Goal: Information Seeking & Learning: Understand process/instructions

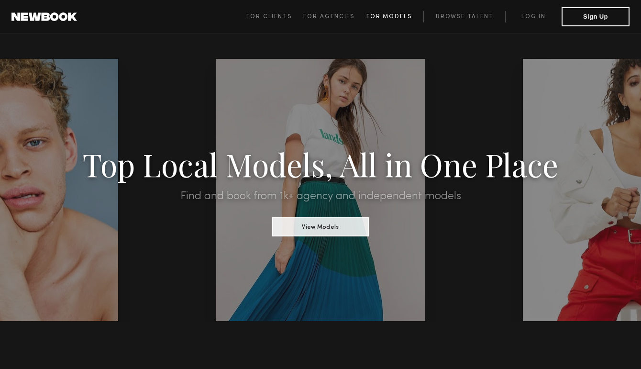
click at [384, 15] on span "For Models" at bounding box center [388, 17] width 45 height 6
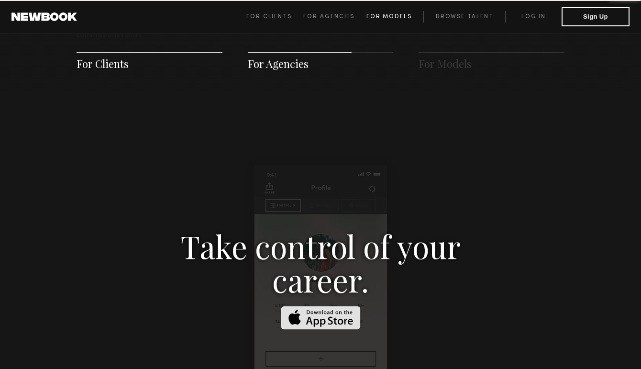
scroll to position [1375, 0]
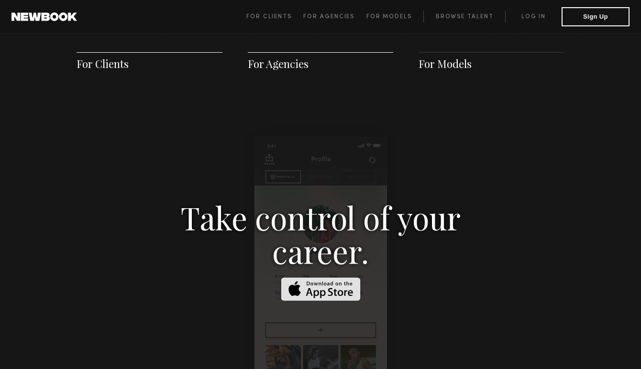
click at [464, 70] on span "For Models" at bounding box center [444, 63] width 53 height 14
click at [460, 63] on span "For Models" at bounding box center [444, 63] width 53 height 14
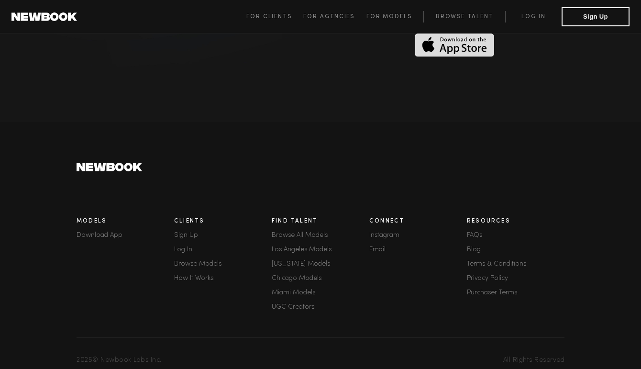
scroll to position [2629, 0]
click at [478, 227] on div "Resources FAQs Blog Terms & Conditions Privacy Policy Purchaser Terms" at bounding box center [516, 266] width 98 height 106
click at [477, 233] on link "FAQs" at bounding box center [516, 236] width 98 height 7
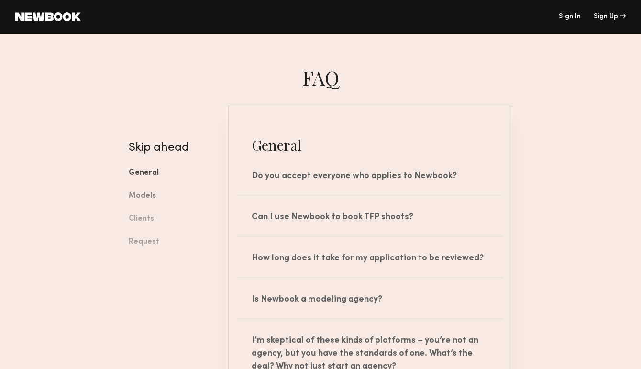
click at [149, 196] on link "Models" at bounding box center [171, 196] width 85 height 23
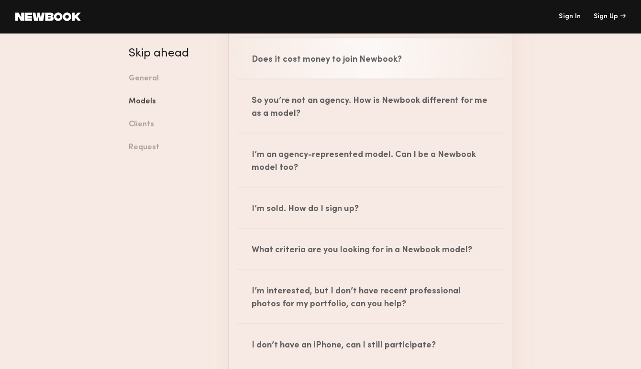
scroll to position [773, 0]
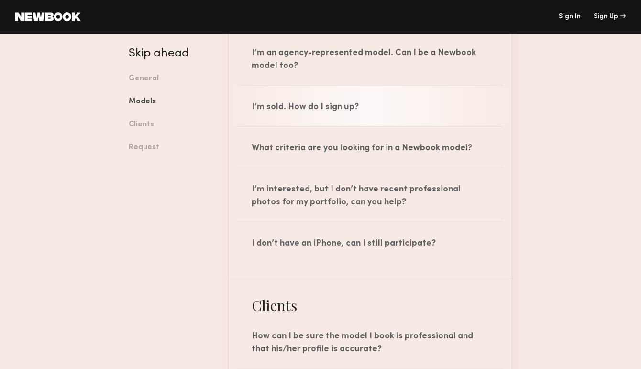
click at [335, 110] on div "I’m sold. How do I sign up?" at bounding box center [370, 106] width 283 height 40
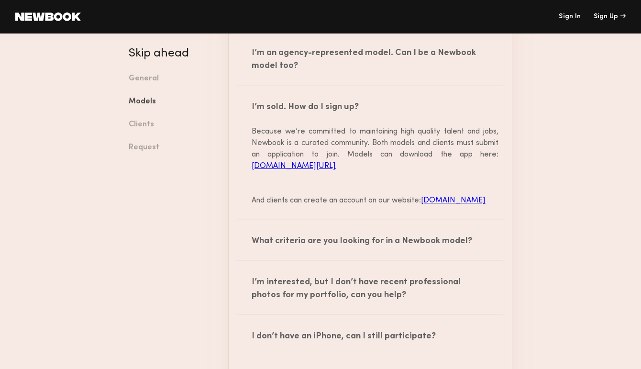
click at [336, 166] on link "[DOMAIN_NAME][URL]" at bounding box center [293, 166] width 84 height 8
